Goal: Task Accomplishment & Management: Manage account settings

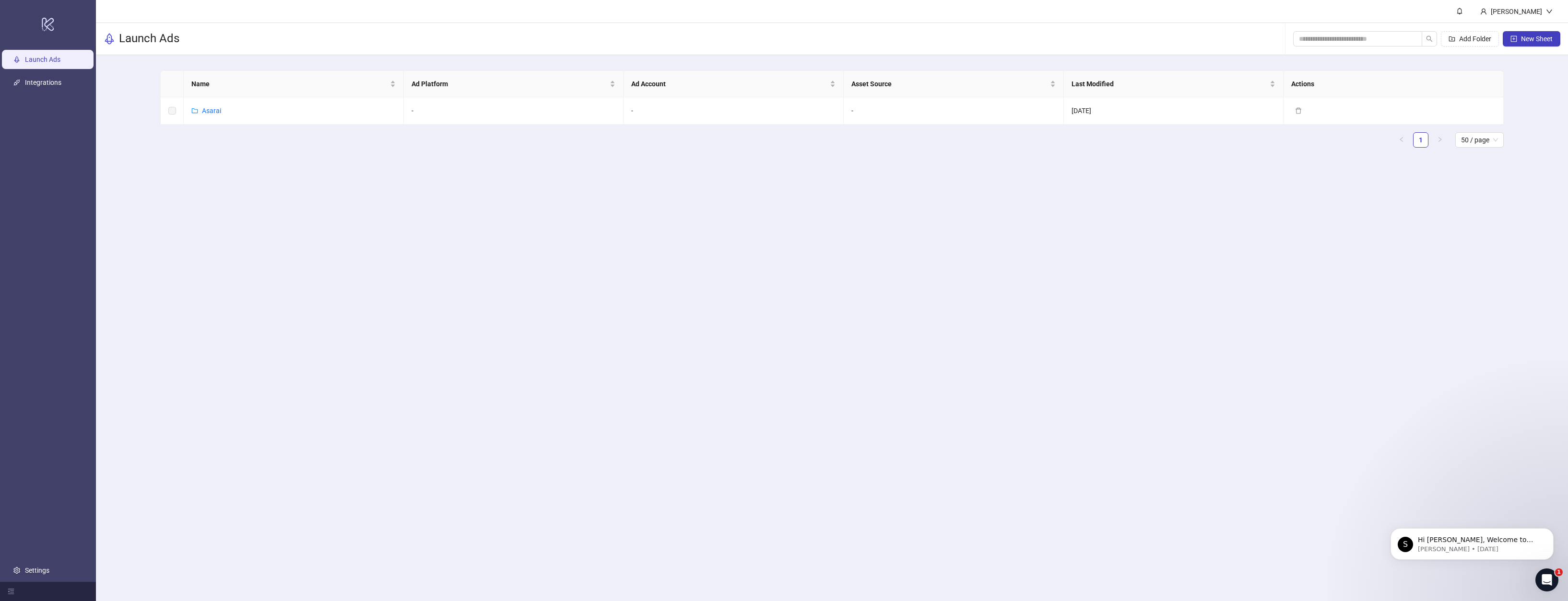
click at [253, 183] on main "[PERSON_NAME] Launch Ads Add Folder New Sheet Name Ad Platform Ad Account Asset…" at bounding box center [831, 300] width 1472 height 601
click at [25, 86] on link "Integrations" at bounding box center [43, 82] width 36 height 8
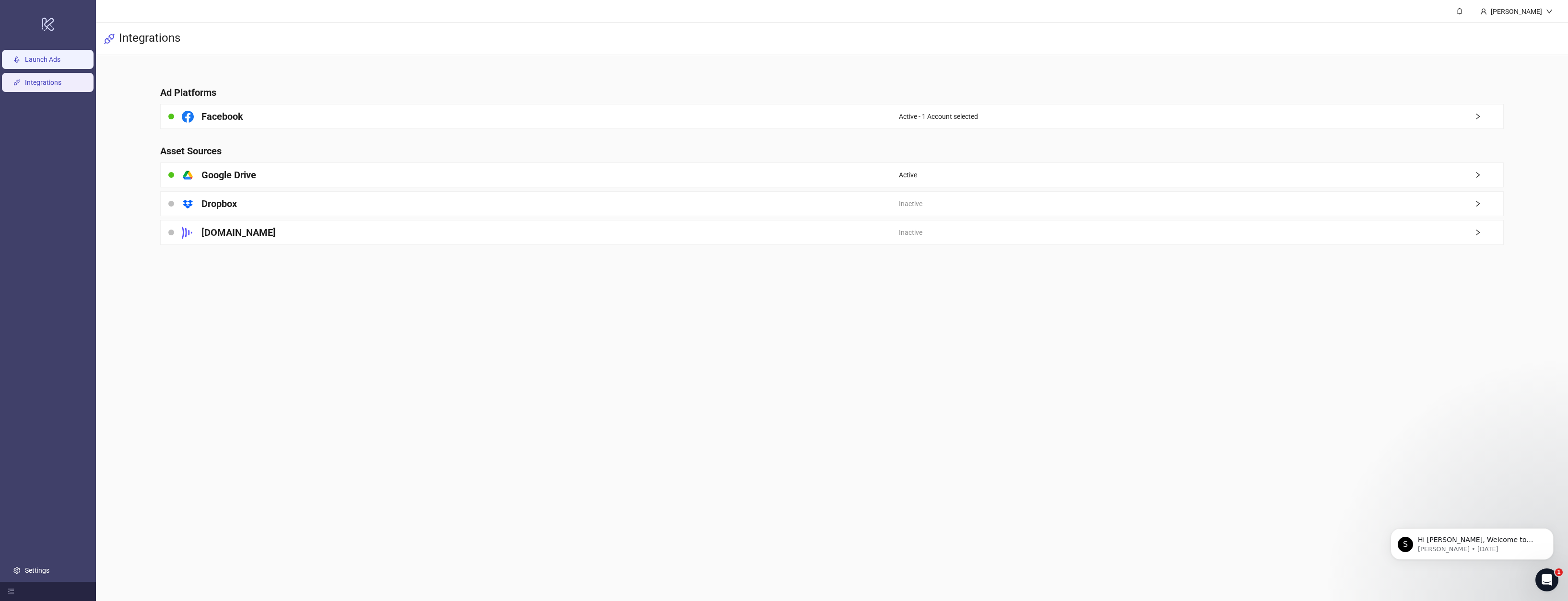
click at [61, 59] on link "Launch Ads" at bounding box center [43, 59] width 36 height 8
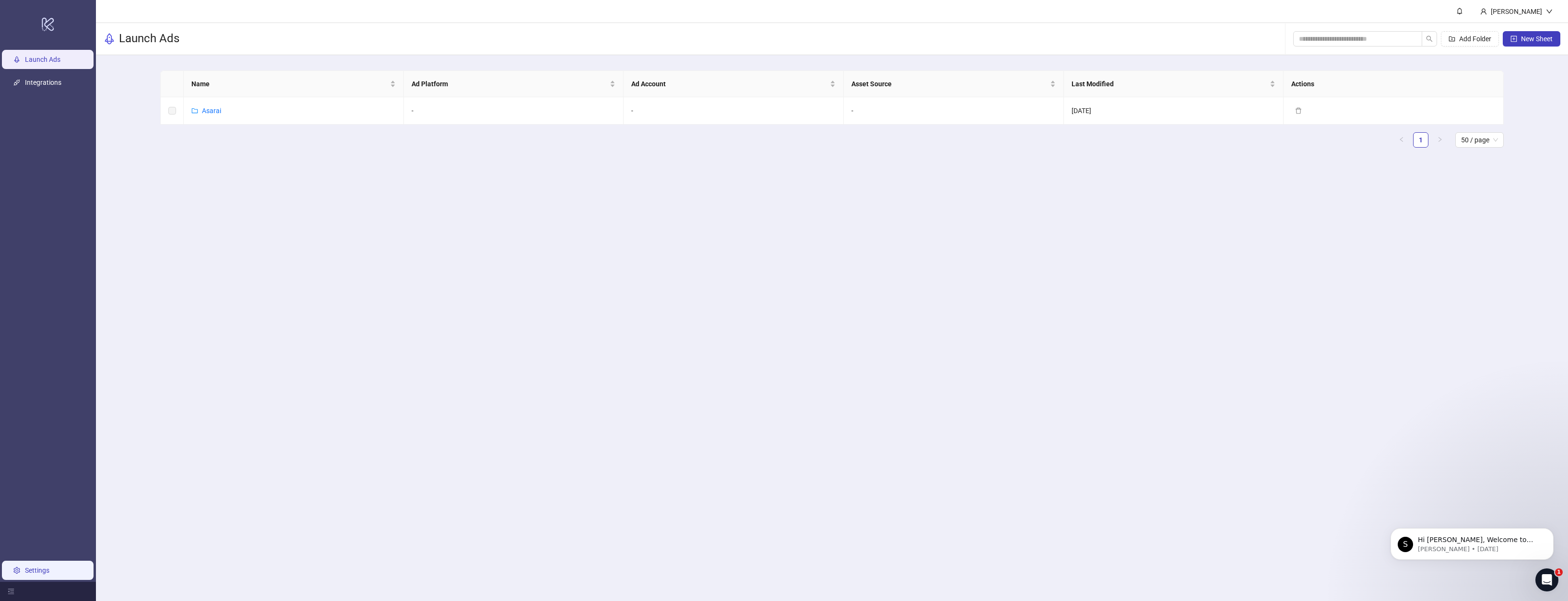
click at [41, 448] on link "Settings" at bounding box center [37, 570] width 24 height 8
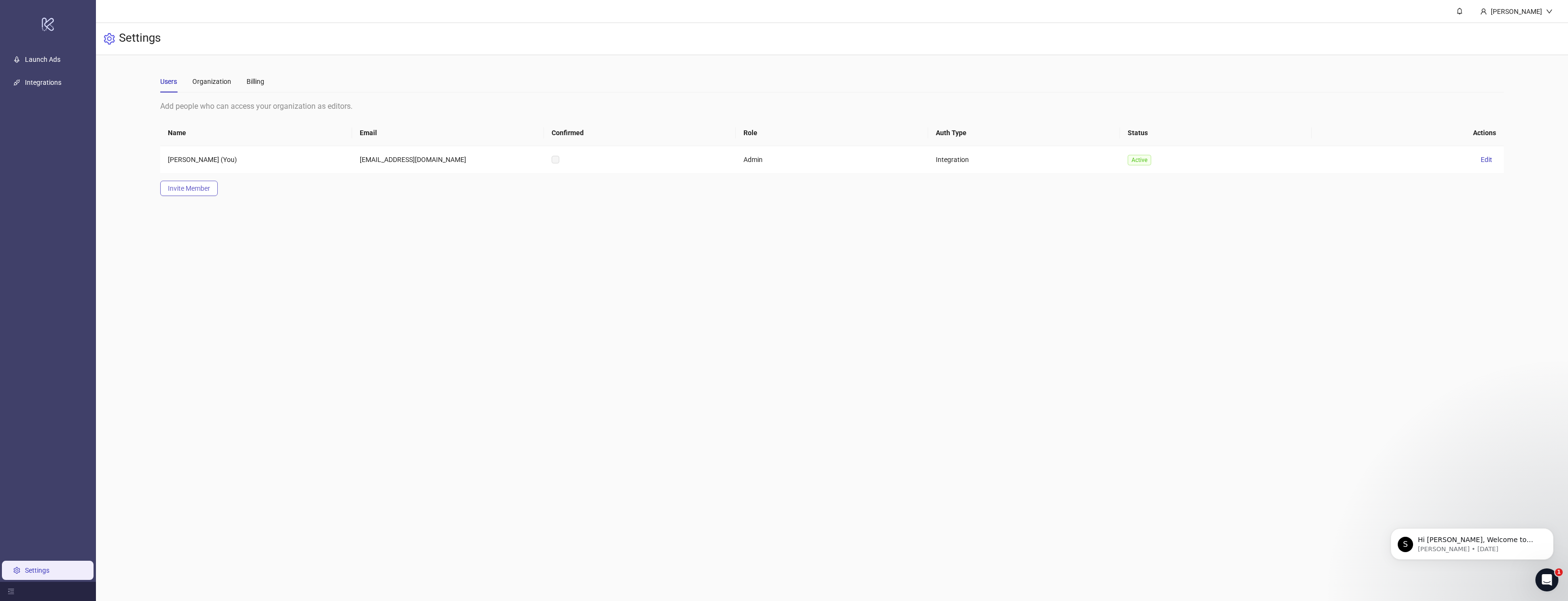
click at [193, 186] on span "Invite Member" at bounding box center [189, 188] width 42 height 8
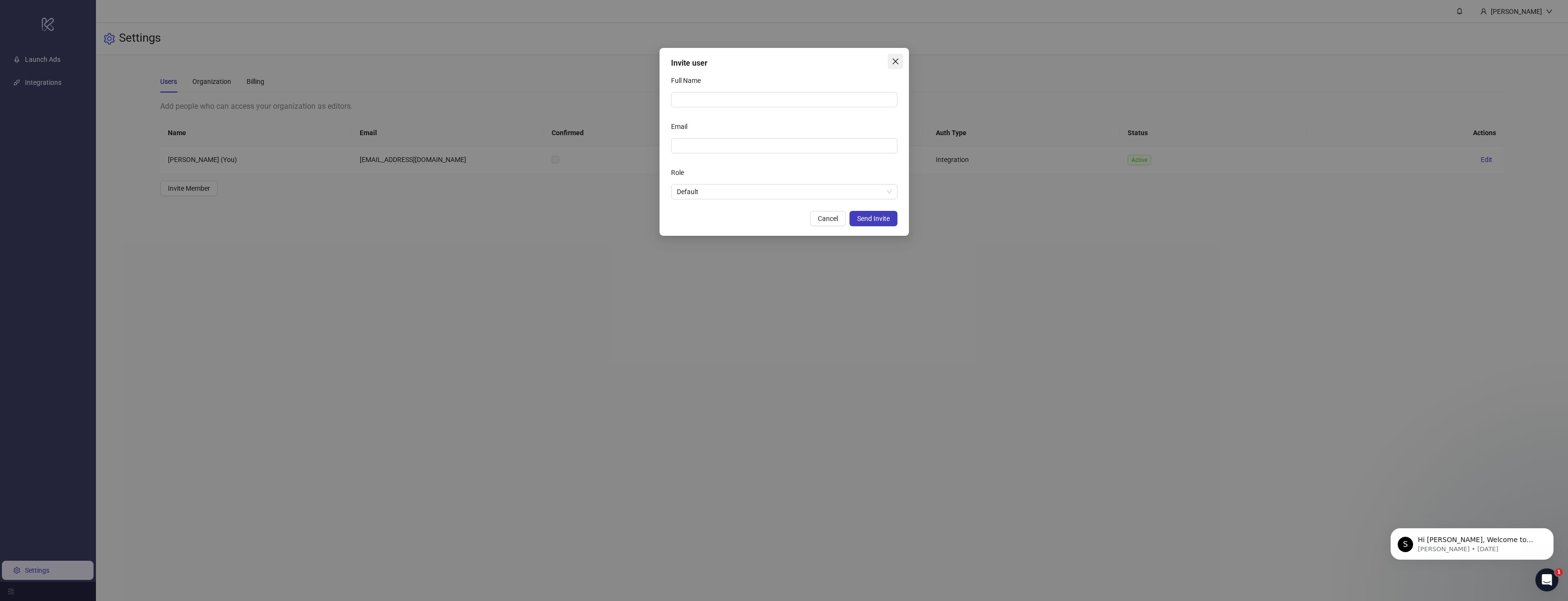
click at [894, 59] on icon "close" at bounding box center [895, 61] width 8 height 8
